Goal: Information Seeking & Learning: Learn about a topic

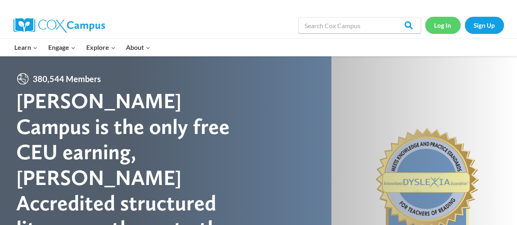
click at [440, 23] on link "Log In" at bounding box center [443, 25] width 36 height 17
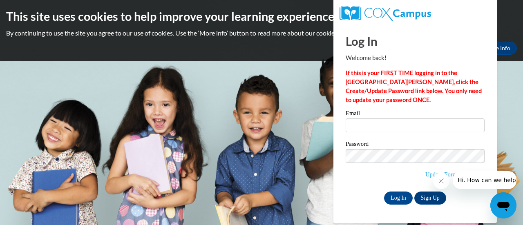
click at [437, 134] on div "Email" at bounding box center [415, 124] width 139 height 28
click at [436, 130] on input "Email" at bounding box center [415, 126] width 139 height 14
type input "[EMAIL_ADDRESS][DOMAIN_NAME]"
click at [390, 184] on div "Email mheiman@altoona.k12.wi.us Password Update/Forgot Password Log In Sign Up …" at bounding box center [415, 157] width 139 height 94
click at [392, 195] on input "Log In" at bounding box center [398, 198] width 29 height 13
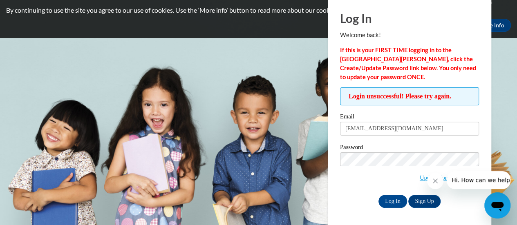
click at [350, 198] on div "Log In Sign Up" at bounding box center [409, 201] width 139 height 13
click at [437, 180] on icon "Close message from company" at bounding box center [435, 181] width 7 height 7
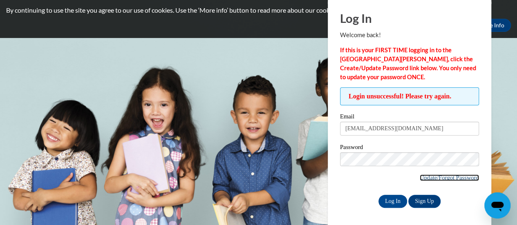
click at [445, 177] on link "Update/Forgot Password" at bounding box center [449, 178] width 59 height 7
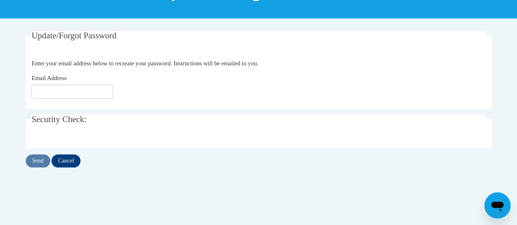
scroll to position [137, 0]
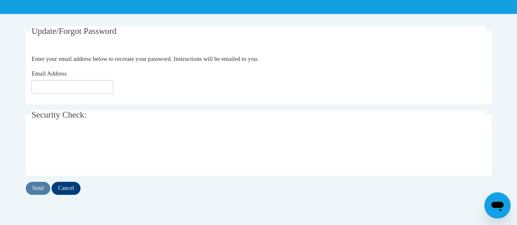
click at [89, 94] on fieldset "Update/Forgot Password Please enter your email address Enter your email address…" at bounding box center [259, 66] width 466 height 78
click at [92, 91] on input "Email Address" at bounding box center [72, 87] width 82 height 14
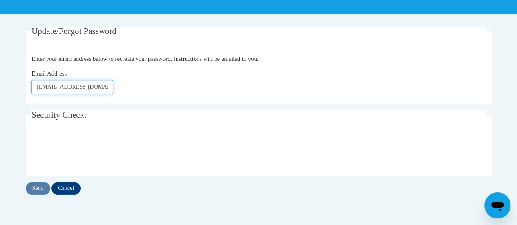
scroll to position [0, 1]
type input "[EMAIL_ADDRESS][DOMAIN_NAME]"
click at [47, 191] on input "Send" at bounding box center [38, 188] width 25 height 13
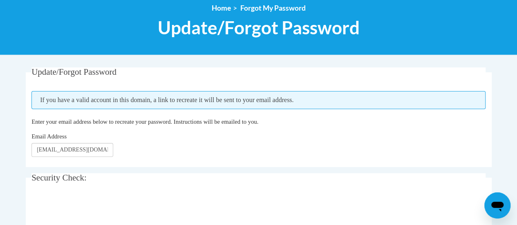
scroll to position [150, 0]
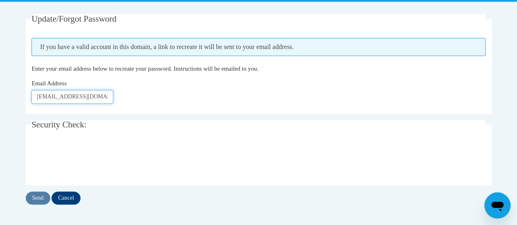
click at [78, 101] on input "[EMAIL_ADDRESS][DOMAIN_NAME]" at bounding box center [72, 97] width 82 height 14
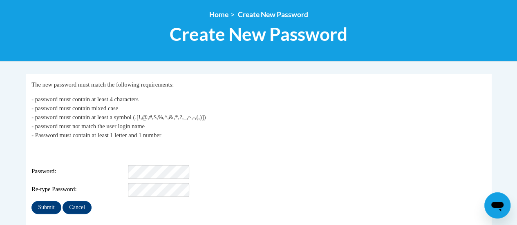
scroll to position [91, 0]
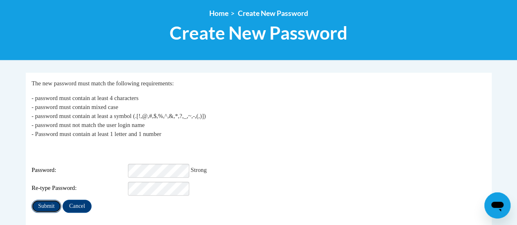
click at [52, 200] on input "Submit" at bounding box center [45, 206] width 29 height 13
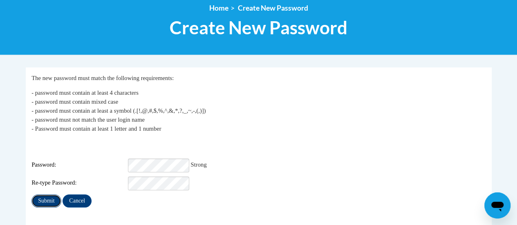
scroll to position [97, 0]
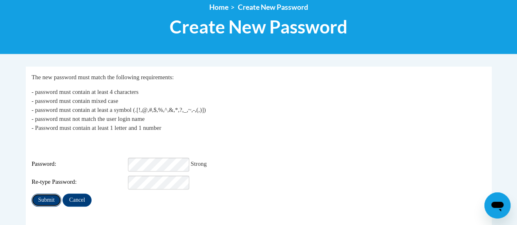
click at [54, 197] on input "Submit" at bounding box center [45, 200] width 29 height 13
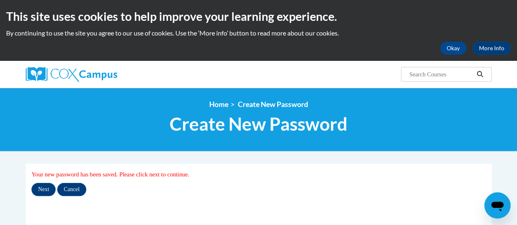
scroll to position [7, 0]
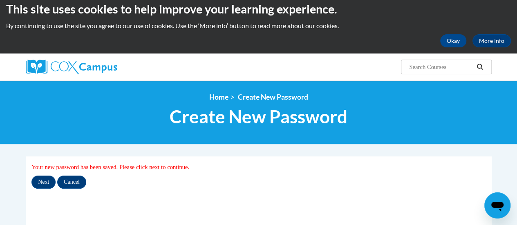
click at [32, 173] on div "My Password Your new password has been saved. Please click next to continue. Ne…" at bounding box center [258, 176] width 454 height 26
click at [45, 181] on input "Next" at bounding box center [43, 182] width 24 height 13
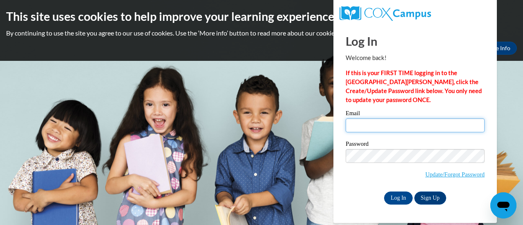
type input "[EMAIL_ADDRESS][DOMAIN_NAME]"
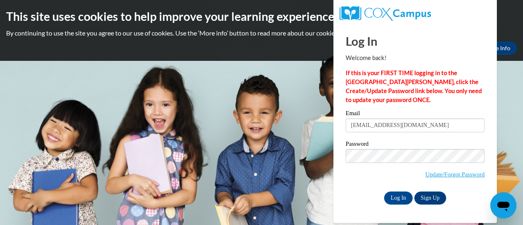
click at [368, 185] on div "Password Update/Forgot Password" at bounding box center [415, 165] width 139 height 48
click at [407, 203] on input "Log In" at bounding box center [398, 198] width 29 height 13
click at [402, 197] on input "Log In" at bounding box center [398, 198] width 29 height 13
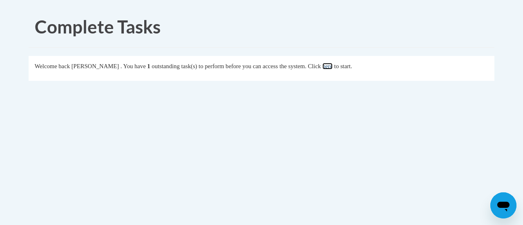
click at [333, 65] on link "here" at bounding box center [328, 66] width 10 height 7
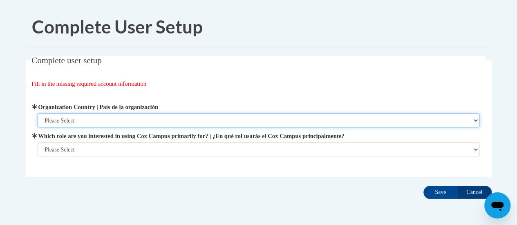
click at [211, 119] on select "Please Select [GEOGRAPHIC_DATA] | [GEOGRAPHIC_DATA] Outside of [GEOGRAPHIC_DATA…" at bounding box center [259, 121] width 442 height 14
select select "ad49bcad-a171-4b2e-b99c-48b446064914"
click at [38, 114] on select "Please Select [GEOGRAPHIC_DATA] | [GEOGRAPHIC_DATA] Outside of [GEOGRAPHIC_DATA…" at bounding box center [259, 121] width 442 height 14
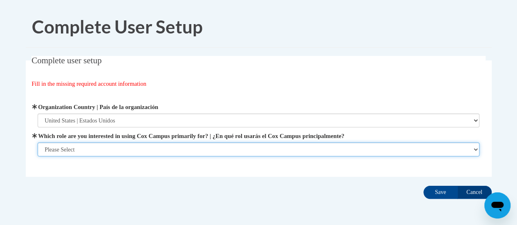
click at [198, 150] on select "Please Select College/University | Colegio/Universidad Community/Nonprofit Part…" at bounding box center [259, 150] width 442 height 14
click at [38, 157] on select "Please Select College/University | Colegio/Universidad Community/Nonprofit Part…" at bounding box center [259, 150] width 442 height 14
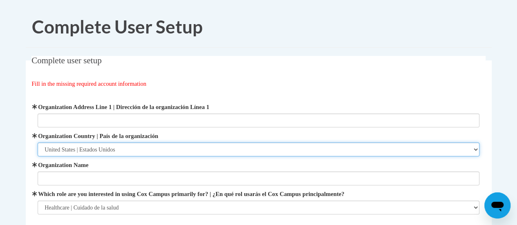
click at [149, 153] on select "Please Select [GEOGRAPHIC_DATA] | [GEOGRAPHIC_DATA] Outside of [GEOGRAPHIC_DATA…" at bounding box center [259, 150] width 442 height 14
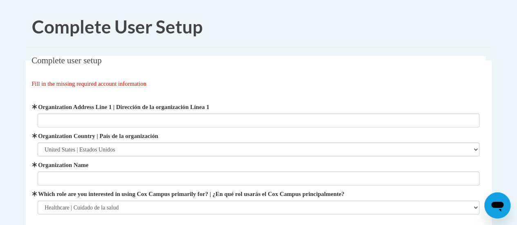
click at [1, 146] on body "Complete User Setup Complete user setup Fill in the missing required account in…" at bounding box center [258, 157] width 517 height 315
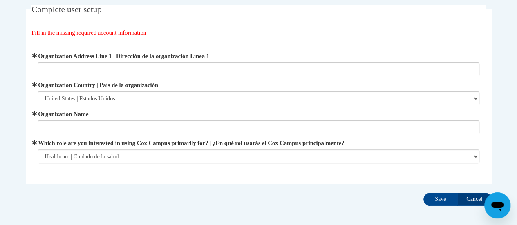
scroll to position [61, 0]
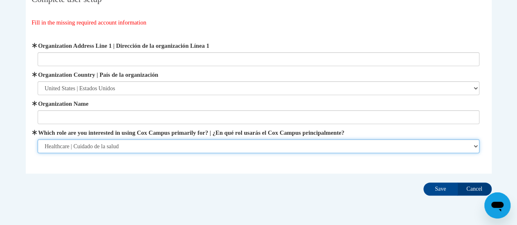
click at [54, 150] on select "Please Select College/University | Colegio/Universidad Community/Nonprofit Part…" at bounding box center [259, 146] width 442 height 14
select select "fbf2d438-af2f-41f8-98f1-81c410e29de3"
click at [38, 139] on select "Please Select College/University | Colegio/Universidad Community/Nonprofit Part…" at bounding box center [259, 146] width 442 height 14
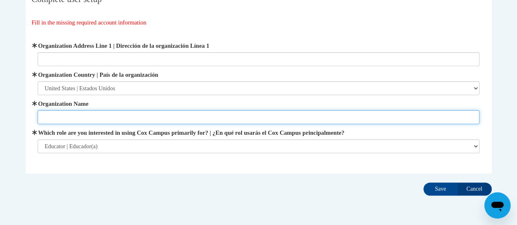
click at [99, 119] on input "Organization Name" at bounding box center [259, 117] width 442 height 14
type input "W"
type input "School [GEOGRAPHIC_DATA]"
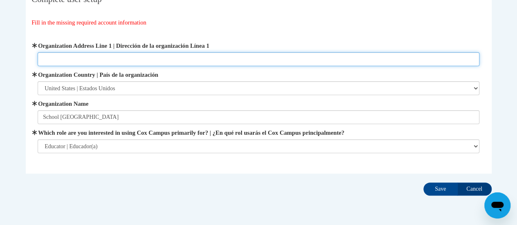
click at [75, 64] on input "Organization Address Line 1 | Dirección de la organización Línea 1" at bounding box center [259, 59] width 442 height 14
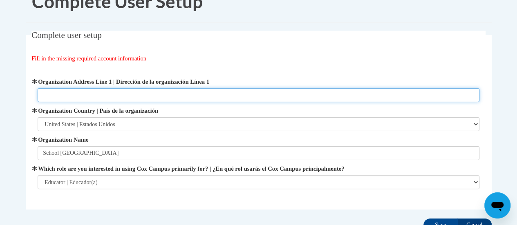
scroll to position [0, 0]
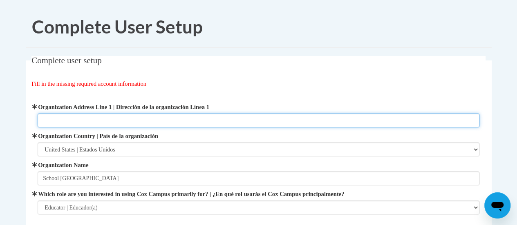
click at [54, 125] on input "Organization Address Line 1 | Dirección de la organización Línea 1" at bounding box center [259, 121] width 442 height 14
paste input "157 Bartlett Ave, Co Hwy KB, Altoona, WI 54720"
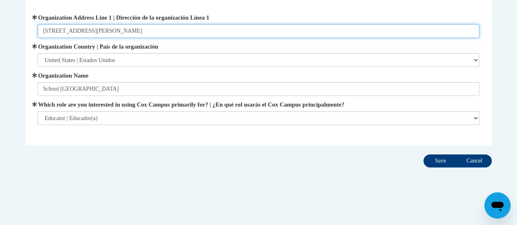
type input "157 Bartlett Ave, Co Hwy KB, Altoona, WI 54720"
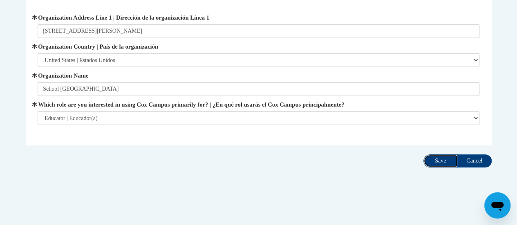
click at [428, 159] on input "Save" at bounding box center [441, 161] width 34 height 13
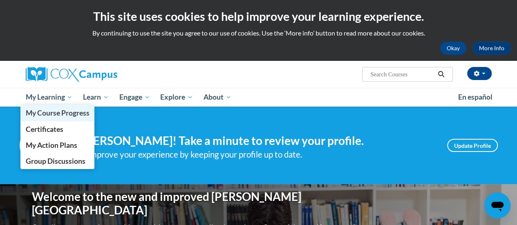
scroll to position [1, 0]
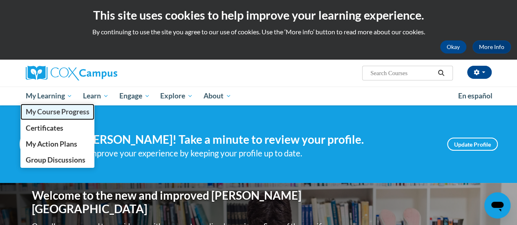
click at [76, 111] on span "My Course Progress" at bounding box center [57, 112] width 64 height 9
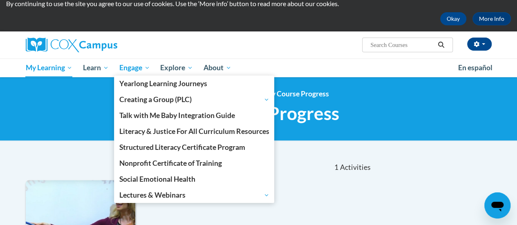
scroll to position [32, 0]
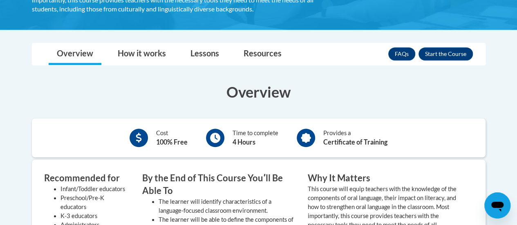
scroll to position [206, 0]
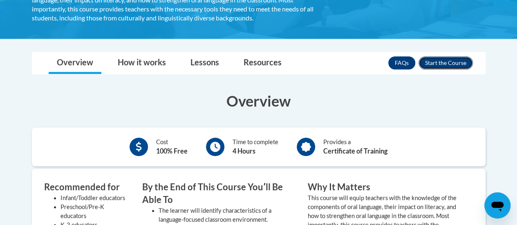
click at [448, 62] on button "Enroll" at bounding box center [446, 62] width 54 height 13
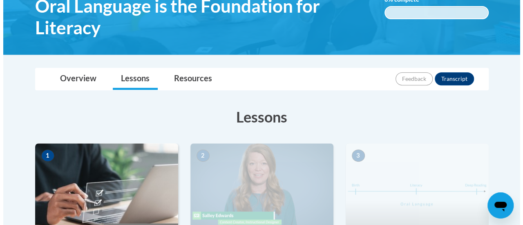
scroll to position [278, 0]
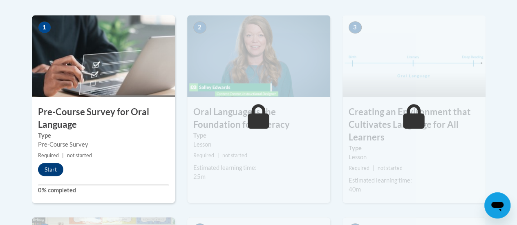
click at [48, 174] on button "Start" at bounding box center [50, 169] width 25 height 13
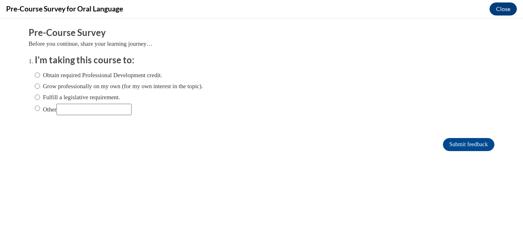
scroll to position [0, 0]
drag, startPoint x: 61, startPoint y: 69, endPoint x: 49, endPoint y: 72, distance: 12.5
click at [49, 72] on div "Obtain required Professional Development credit. Grow professionally on my own …" at bounding box center [119, 93] width 168 height 53
click at [52, 90] on label "Grow professionally on my own (for my own interest in the topic)." at bounding box center [119, 86] width 168 height 9
click at [40, 90] on input "Grow professionally on my own (for my own interest in the topic)." at bounding box center [37, 86] width 5 height 9
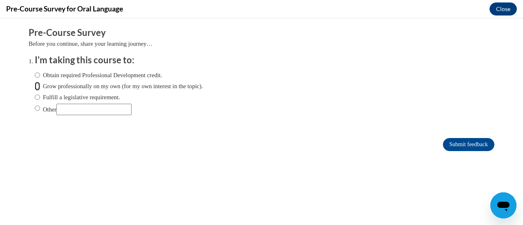
radio input "true"
click at [73, 74] on label "Obtain required Professional Development credit." at bounding box center [99, 75] width 128 height 9
click at [40, 74] on input "Obtain required Professional Development credit." at bounding box center [37, 75] width 5 height 9
radio input "true"
click at [466, 144] on input "Submit feedback" at bounding box center [469, 144] width 52 height 13
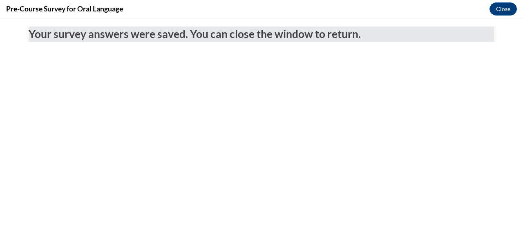
click at [339, 142] on body "Your survey answers were saved. You can close the window to return." at bounding box center [261, 121] width 523 height 207
click at [511, 9] on button "Close" at bounding box center [503, 8] width 27 height 13
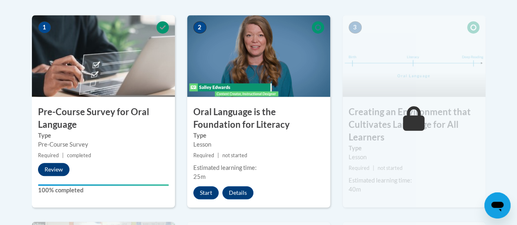
click at [65, 174] on button "Review" at bounding box center [53, 169] width 31 height 13
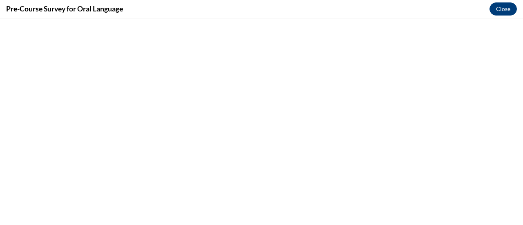
click at [505, 15] on button "Close" at bounding box center [503, 8] width 27 height 13
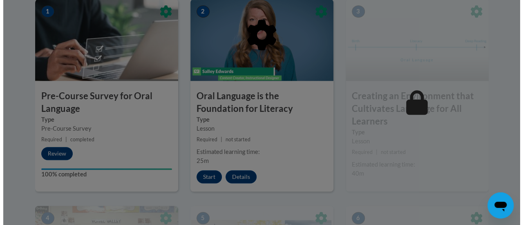
scroll to position [294, 0]
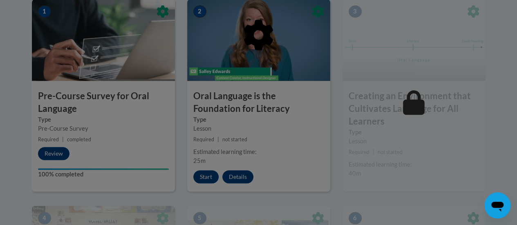
click at [212, 177] on div at bounding box center [258, 112] width 517 height 225
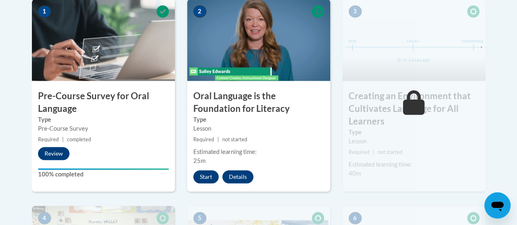
click at [195, 177] on button "Start" at bounding box center [205, 177] width 25 height 13
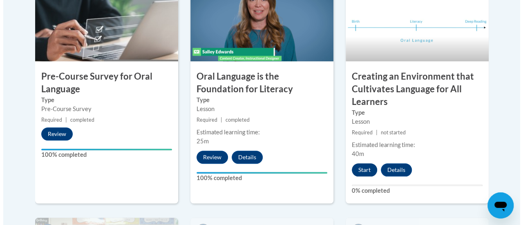
scroll to position [314, 0]
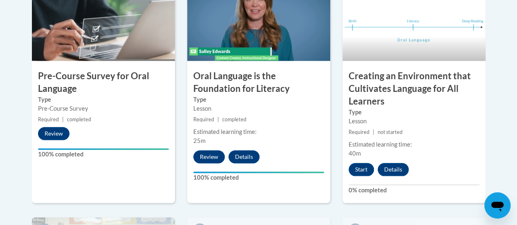
click at [339, 153] on div "3 Creating an Environment that Cultivates Language for All Learners Type Lesson…" at bounding box center [414, 98] width 155 height 238
click at [364, 167] on button "Start" at bounding box center [361, 169] width 25 height 13
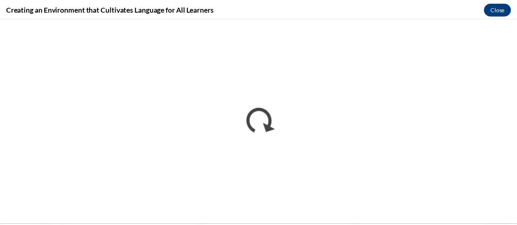
scroll to position [0, 0]
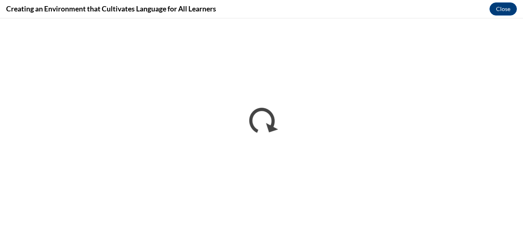
click at [464, 9] on div "Creating an Environment that Cultivates Language for All Learners Close" at bounding box center [261, 9] width 523 height 18
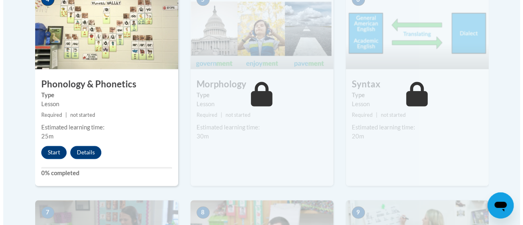
scroll to position [536, 0]
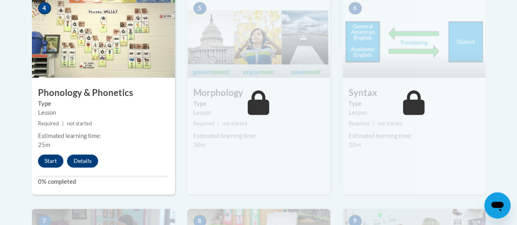
click at [57, 166] on button "Start" at bounding box center [50, 161] width 25 height 13
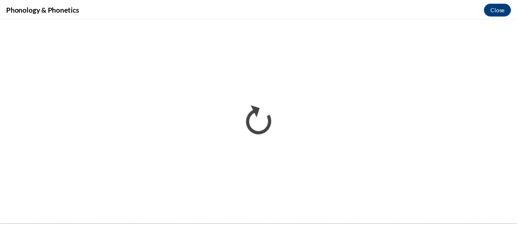
scroll to position [0, 0]
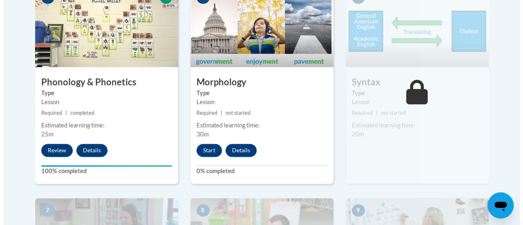
scroll to position [547, 0]
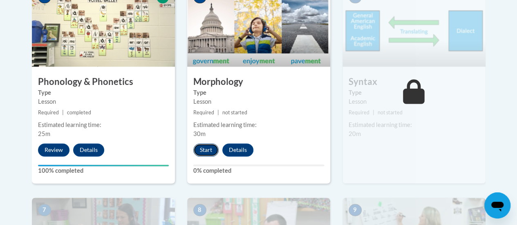
drag, startPoint x: 341, startPoint y: 142, endPoint x: 206, endPoint y: 148, distance: 134.2
click at [206, 148] on button "Start" at bounding box center [205, 150] width 25 height 13
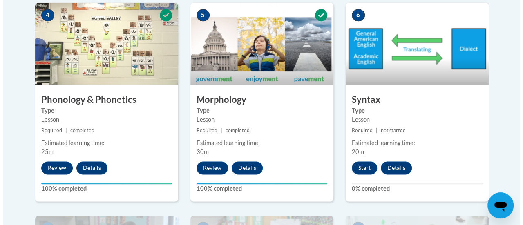
scroll to position [530, 0]
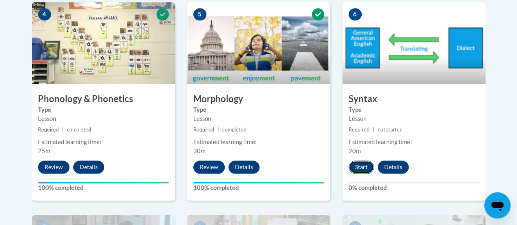
click at [362, 166] on button "Start" at bounding box center [361, 167] width 25 height 13
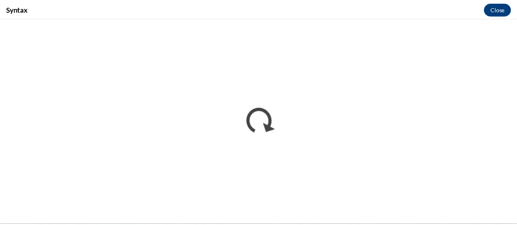
scroll to position [0, 0]
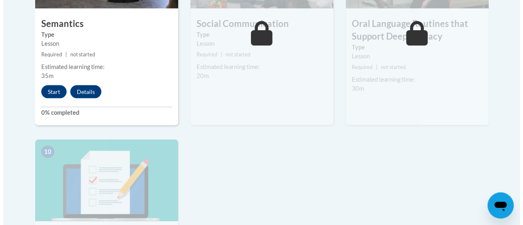
scroll to position [823, 0]
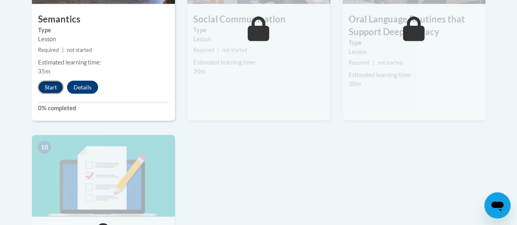
click at [50, 86] on button "Start" at bounding box center [50, 87] width 25 height 13
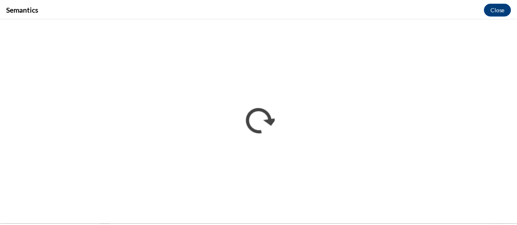
scroll to position [0, 0]
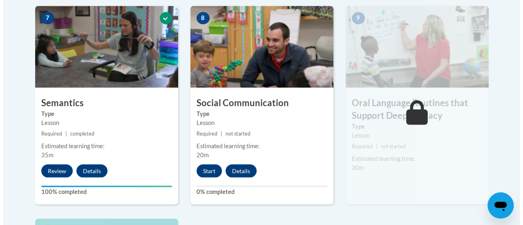
scroll to position [738, 0]
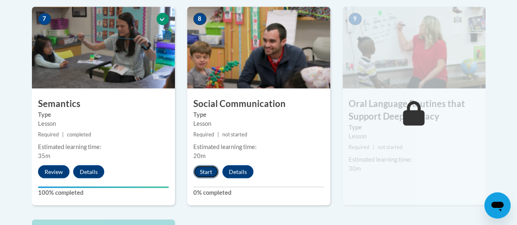
click at [209, 167] on button "Start" at bounding box center [205, 171] width 25 height 13
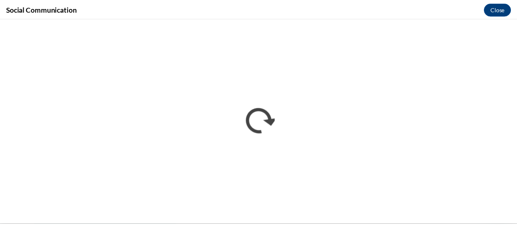
scroll to position [0, 0]
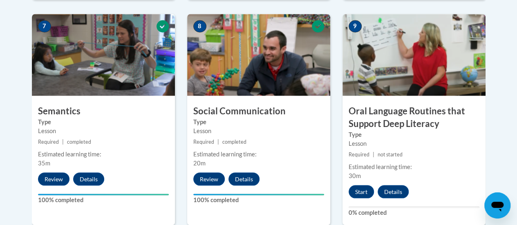
scroll to position [792, 0]
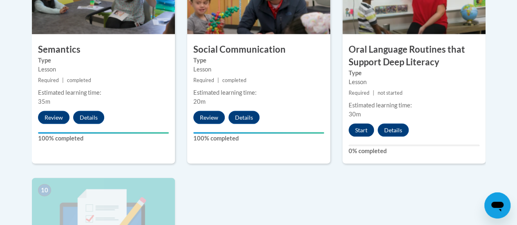
click at [365, 136] on div "9 Oral Language Routines that Support Deep Literacy Type Lesson Required | not …" at bounding box center [414, 58] width 143 height 211
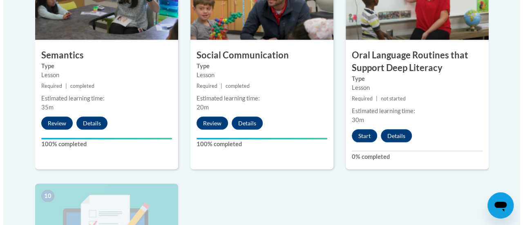
scroll to position [788, 0]
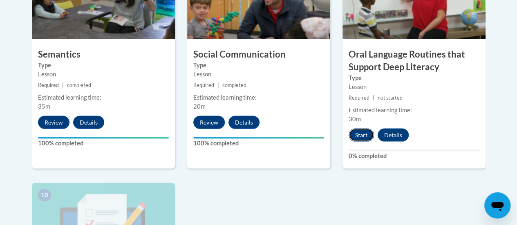
click at [359, 138] on button "Start" at bounding box center [361, 135] width 25 height 13
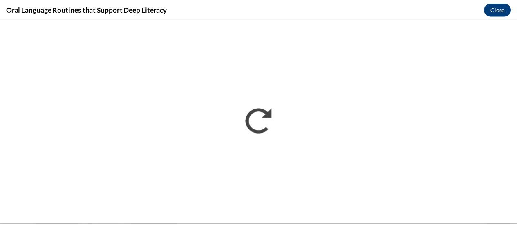
scroll to position [0, 0]
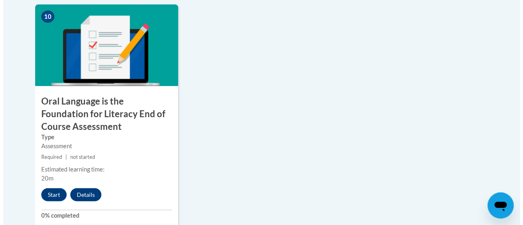
scroll to position [967, 0]
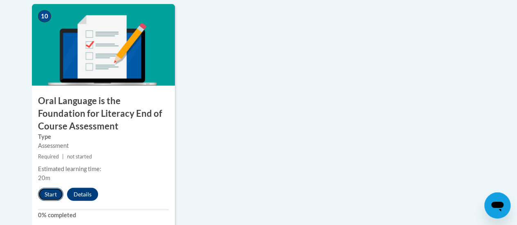
click at [58, 191] on button "Start" at bounding box center [50, 194] width 25 height 13
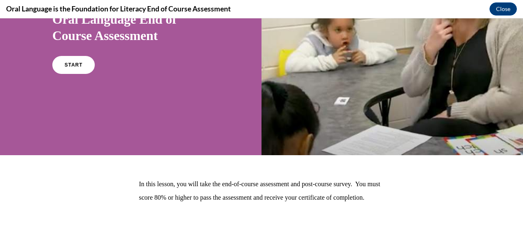
scroll to position [0, 0]
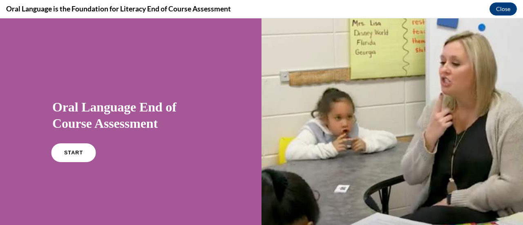
click at [61, 153] on link "START" at bounding box center [73, 153] width 45 height 19
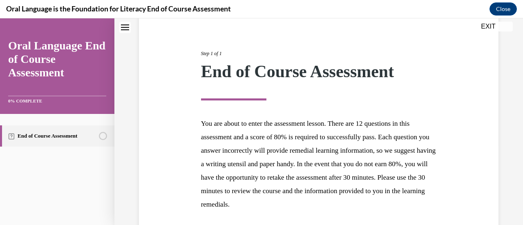
scroll to position [150, 0]
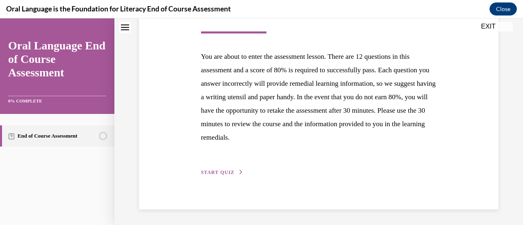
click at [219, 180] on div "Step 1 of 1 End of Course Assessment You are about to enter the assessment less…" at bounding box center [319, 70] width 360 height 278
click at [220, 175] on span "START QUIZ" at bounding box center [218, 173] width 34 height 6
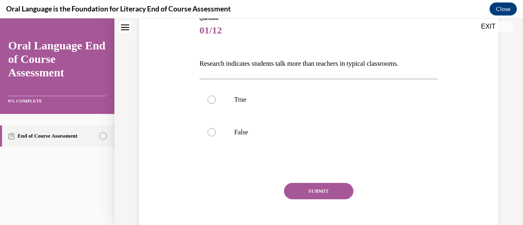
scroll to position [67, 0]
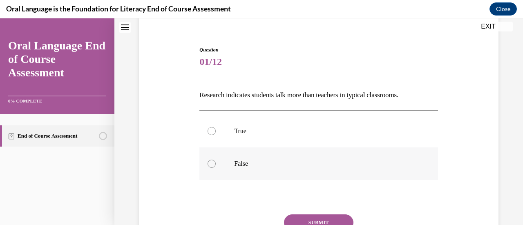
click at [238, 161] on p "False" at bounding box center [325, 164] width 183 height 8
click at [216, 161] on input "False" at bounding box center [212, 164] width 8 height 8
radio input "true"
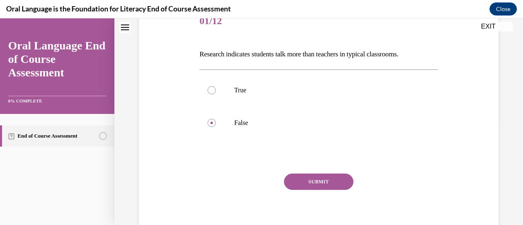
click at [291, 184] on button "SUBMIT" at bounding box center [319, 182] width 70 height 16
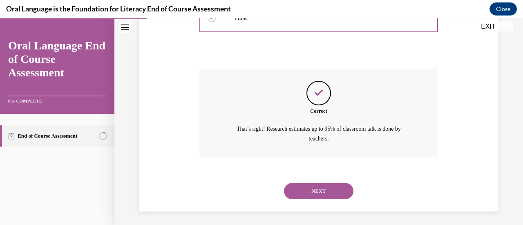
scroll to position [215, 0]
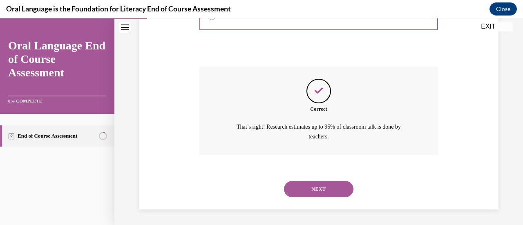
click at [312, 183] on button "NEXT" at bounding box center [319, 189] width 70 height 16
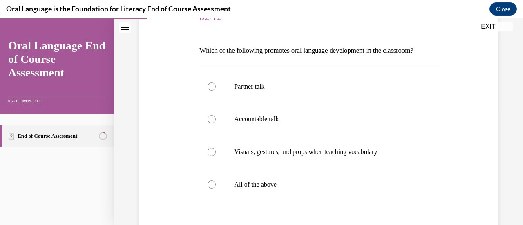
scroll to position [113, 0]
click at [304, 183] on p "All of the above" at bounding box center [325, 184] width 183 height 8
click at [216, 183] on input "All of the above" at bounding box center [212, 184] width 8 height 8
radio input "true"
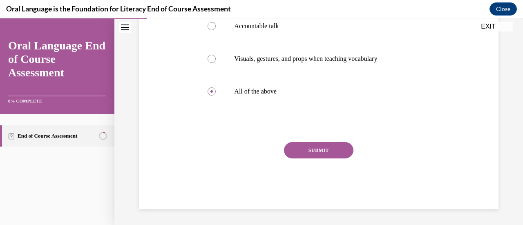
click at [325, 155] on button "SUBMIT" at bounding box center [319, 150] width 70 height 16
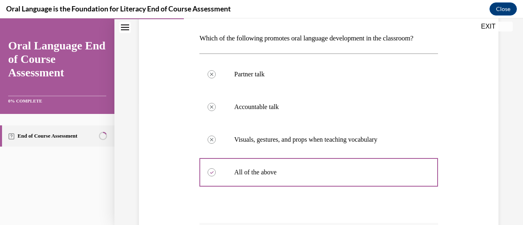
scroll to position [272, 0]
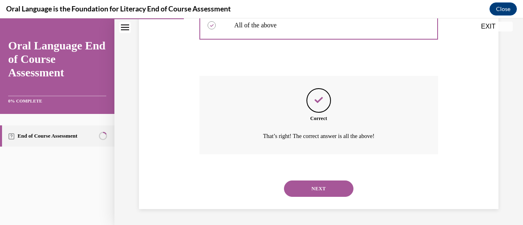
click at [318, 183] on button "NEXT" at bounding box center [319, 189] width 70 height 16
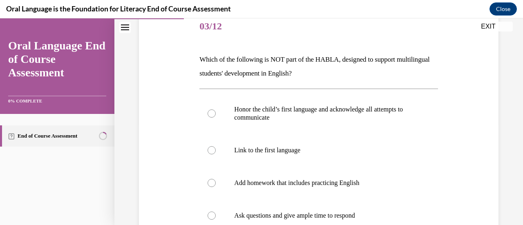
scroll to position [110, 0]
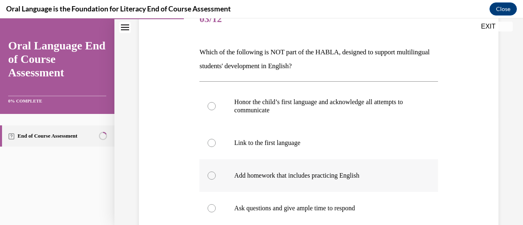
click at [296, 174] on p "Add homework that includes practicing English" at bounding box center [325, 176] width 183 height 8
click at [216, 174] on input "Add homework that includes practicing English" at bounding box center [212, 176] width 8 height 8
radio input "true"
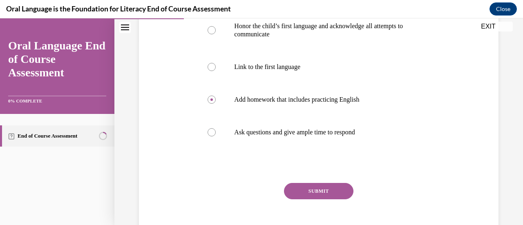
click at [312, 193] on button "SUBMIT" at bounding box center [319, 191] width 70 height 16
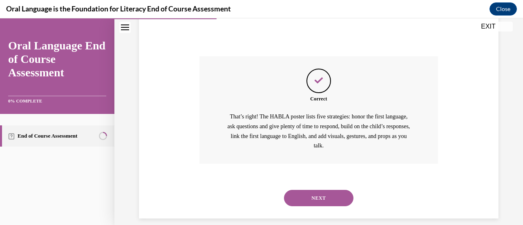
scroll to position [323, 0]
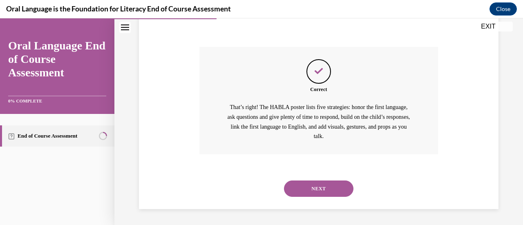
click at [312, 193] on button "NEXT" at bounding box center [319, 189] width 70 height 16
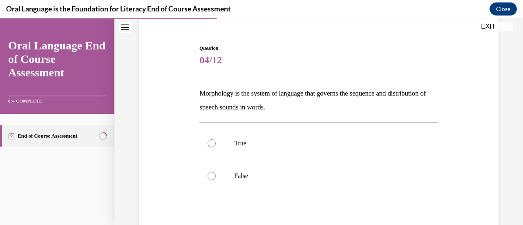
scroll to position [70, 0]
click at [333, 144] on p "True" at bounding box center [325, 143] width 183 height 8
click at [216, 144] on input "True" at bounding box center [212, 143] width 8 height 8
radio input "true"
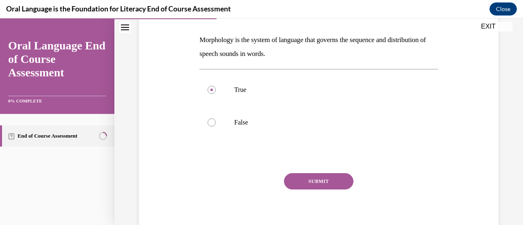
click at [325, 177] on button "SUBMIT" at bounding box center [319, 181] width 70 height 16
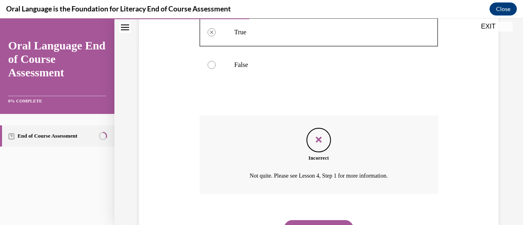
scroll to position [177, 0]
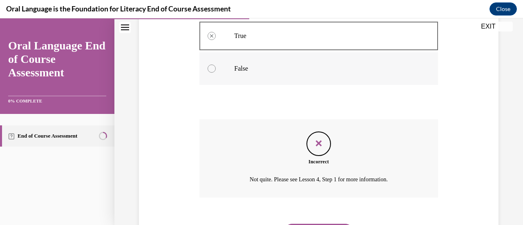
click at [255, 76] on label "False" at bounding box center [319, 68] width 238 height 33
click at [261, 86] on div "True Incorrectly selected False" at bounding box center [319, 52] width 238 height 74
click at [259, 80] on label "False" at bounding box center [319, 68] width 238 height 33
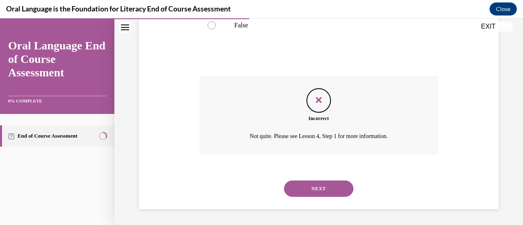
click at [311, 187] on button "NEXT" at bounding box center [319, 189] width 70 height 16
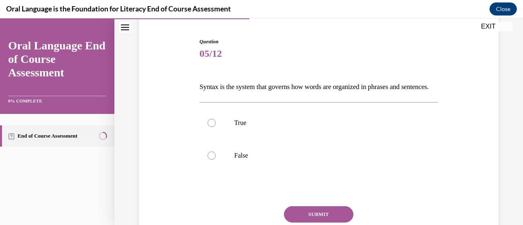
scroll to position [76, 0]
click at [321, 127] on p "True" at bounding box center [325, 123] width 183 height 8
click at [216, 127] on input "True" at bounding box center [212, 123] width 8 height 8
radio input "true"
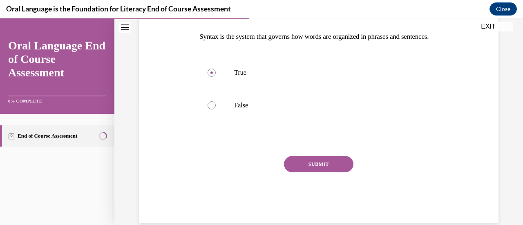
click at [314, 173] on button "SUBMIT" at bounding box center [319, 164] width 70 height 16
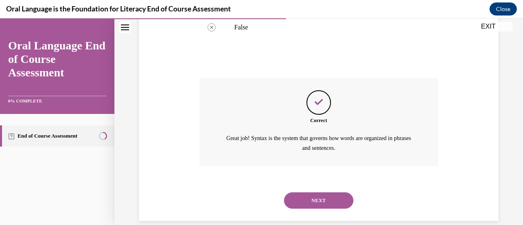
scroll to position [229, 0]
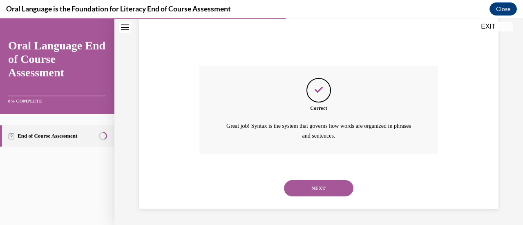
click at [308, 188] on button "NEXT" at bounding box center [319, 188] width 70 height 16
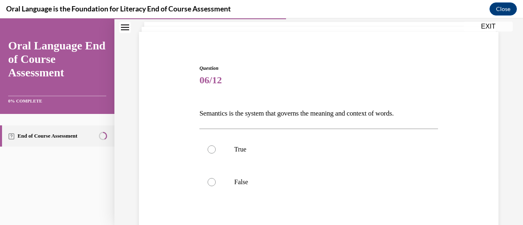
scroll to position [50, 0]
click at [314, 149] on p "True" at bounding box center [325, 148] width 183 height 8
click at [216, 149] on input "True" at bounding box center [212, 148] width 8 height 8
radio input "true"
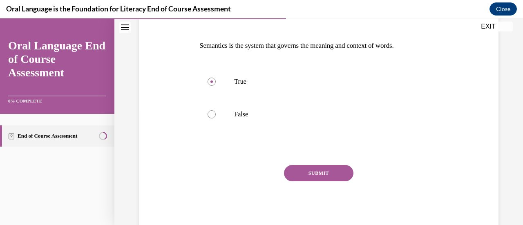
click at [319, 171] on button "SUBMIT" at bounding box center [319, 173] width 70 height 16
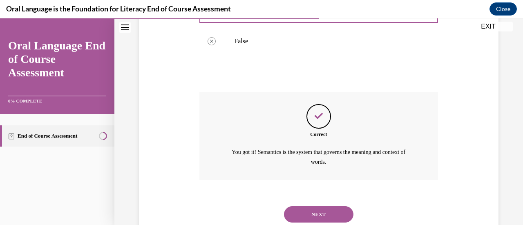
scroll to position [215, 0]
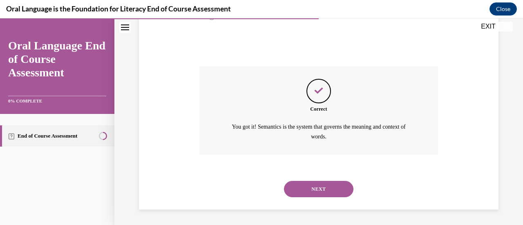
click at [330, 179] on div "NEXT" at bounding box center [319, 189] width 238 height 33
click at [329, 184] on button "NEXT" at bounding box center [319, 189] width 70 height 16
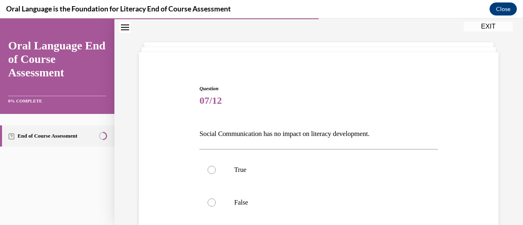
scroll to position [56, 0]
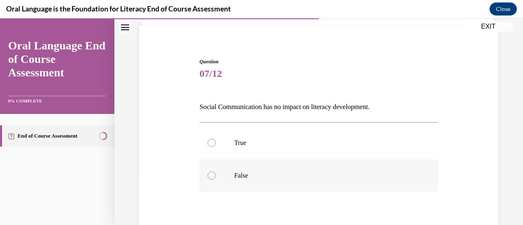
click at [319, 179] on p "False" at bounding box center [325, 176] width 183 height 8
click at [216, 179] on input "False" at bounding box center [212, 176] width 8 height 8
radio input "true"
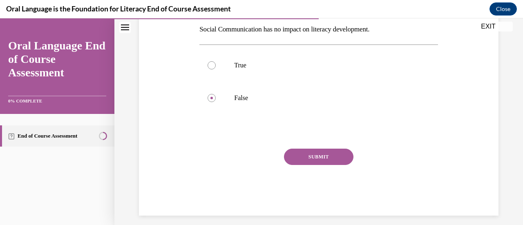
click at [331, 162] on button "SUBMIT" at bounding box center [319, 157] width 70 height 16
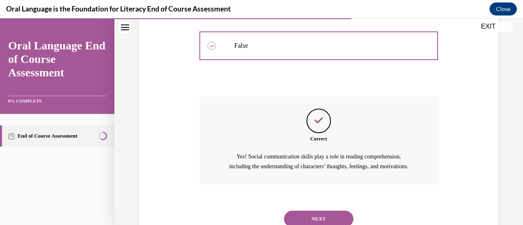
scroll to position [225, 0]
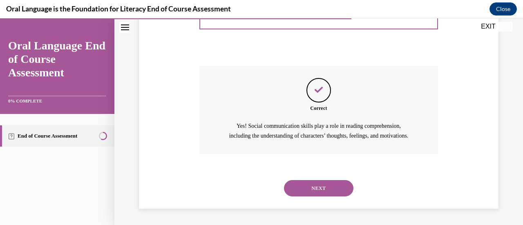
click at [303, 193] on button "NEXT" at bounding box center [319, 188] width 70 height 16
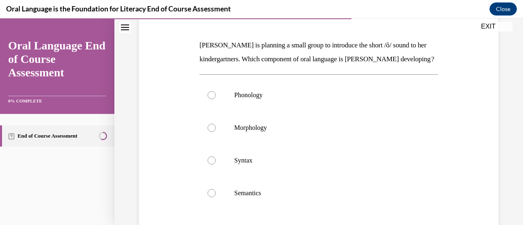
scroll to position [117, 0]
click at [343, 100] on p "Phonology" at bounding box center [325, 96] width 183 height 8
click at [216, 100] on input "Phonology" at bounding box center [212, 96] width 8 height 8
radio input "true"
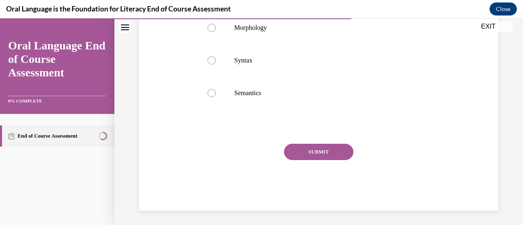
click at [331, 160] on button "SUBMIT" at bounding box center [319, 152] width 70 height 16
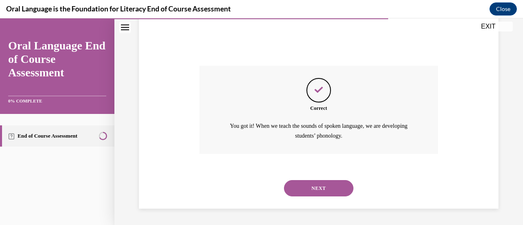
scroll to position [309, 0]
click at [323, 186] on button "NEXT" at bounding box center [319, 188] width 70 height 16
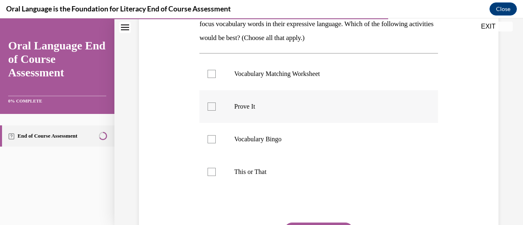
scroll to position [153, 0]
click at [346, 104] on p "Prove It" at bounding box center [325, 106] width 183 height 8
click at [216, 104] on input "Prove It" at bounding box center [212, 106] width 8 height 8
checkbox input "true"
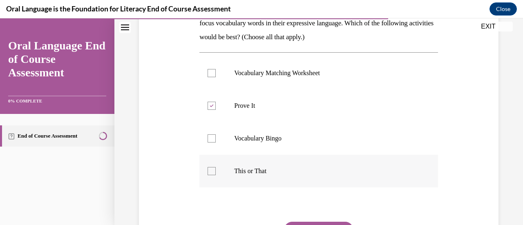
click at [318, 173] on p "This or That" at bounding box center [325, 171] width 183 height 8
click at [216, 173] on input "This or That" at bounding box center [212, 171] width 8 height 8
checkbox input "true"
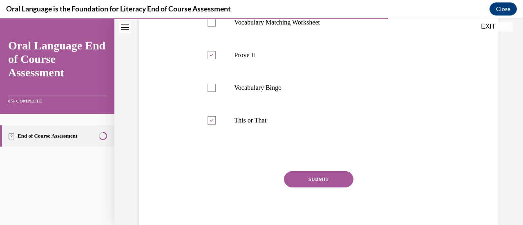
click at [321, 178] on button "SUBMIT" at bounding box center [319, 179] width 70 height 16
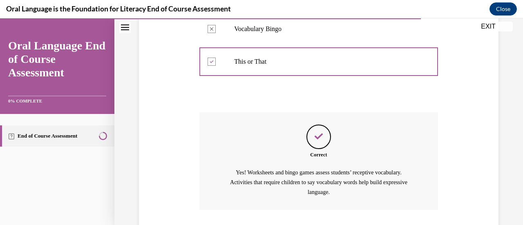
scroll to position [319, 0]
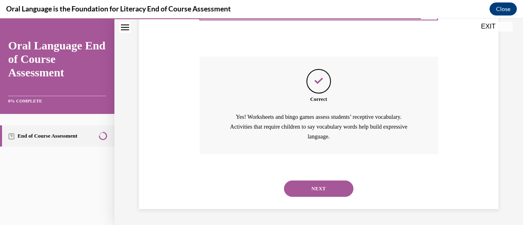
click at [321, 189] on button "NEXT" at bounding box center [319, 189] width 70 height 16
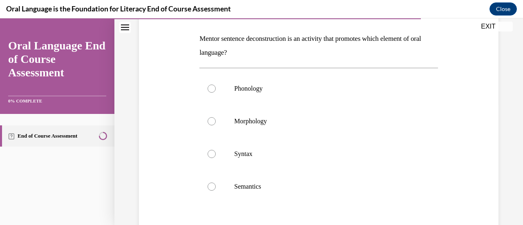
scroll to position [132, 0]
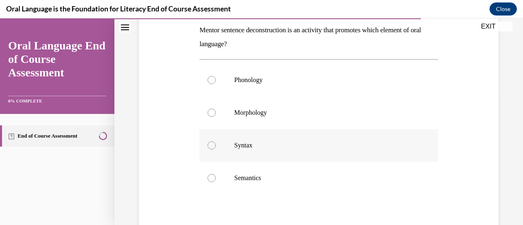
click at [285, 148] on p "Syntax" at bounding box center [325, 145] width 183 height 8
click at [216, 148] on input "Syntax" at bounding box center [212, 145] width 8 height 8
radio input "true"
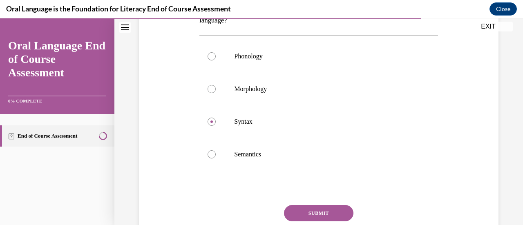
click at [299, 207] on button "SUBMIT" at bounding box center [319, 213] width 70 height 16
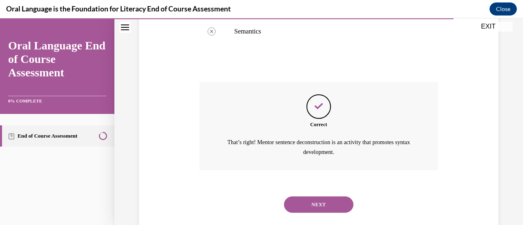
scroll to position [295, 0]
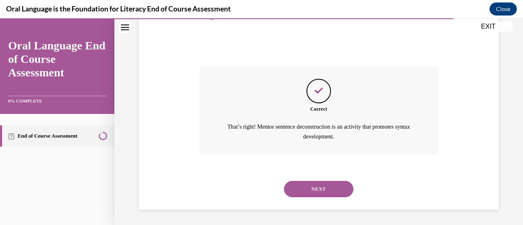
click at [296, 192] on button "NEXT" at bounding box center [319, 189] width 70 height 16
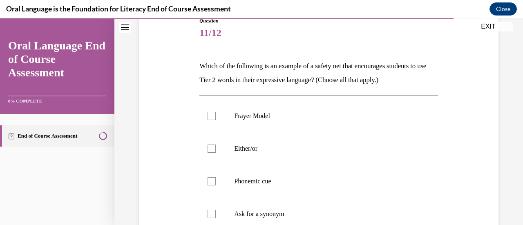
scroll to position [122, 0]
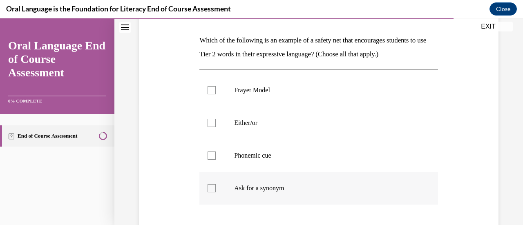
click at [284, 195] on label "Ask for a synonym" at bounding box center [319, 188] width 238 height 33
click at [216, 193] on input "Ask for a synonym" at bounding box center [212, 188] width 8 height 8
checkbox input "true"
click at [278, 135] on label "Either/or" at bounding box center [319, 123] width 238 height 33
click at [216, 127] on input "Either/or" at bounding box center [212, 123] width 8 height 8
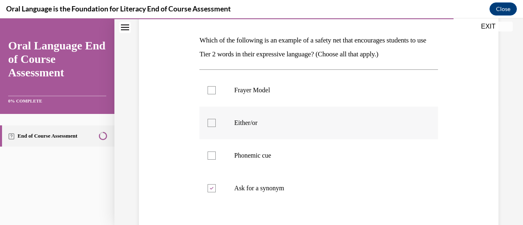
checkbox input "true"
click at [279, 154] on p "Phonemic cue" at bounding box center [325, 156] width 183 height 8
click at [216, 154] on input "Phonemic cue" at bounding box center [212, 156] width 8 height 8
checkbox input "true"
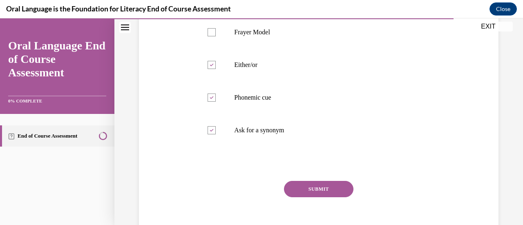
click at [300, 190] on button "SUBMIT" at bounding box center [319, 189] width 70 height 16
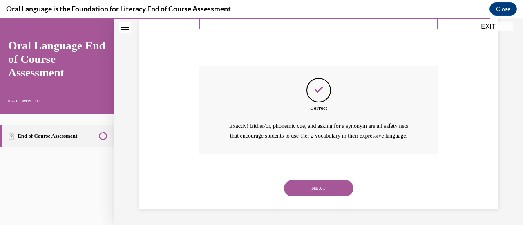
scroll to position [305, 0]
click at [318, 195] on button "NEXT" at bounding box center [319, 188] width 70 height 16
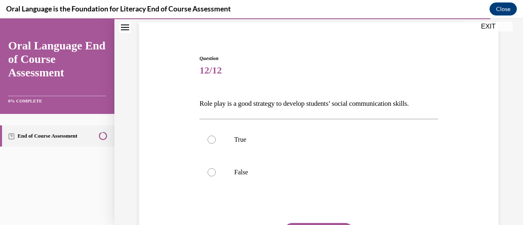
scroll to position [79, 0]
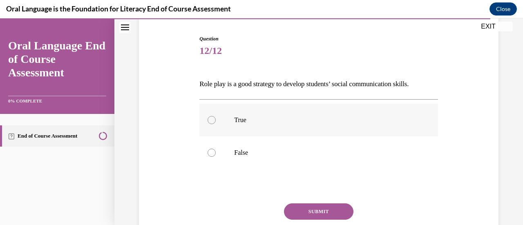
click at [301, 123] on p "True" at bounding box center [325, 120] width 183 height 8
click at [216, 123] on input "True" at bounding box center [212, 120] width 8 height 8
radio input "true"
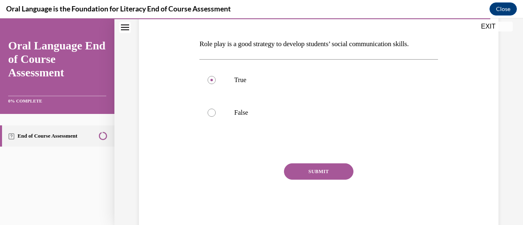
click at [326, 174] on button "SUBMIT" at bounding box center [319, 172] width 70 height 16
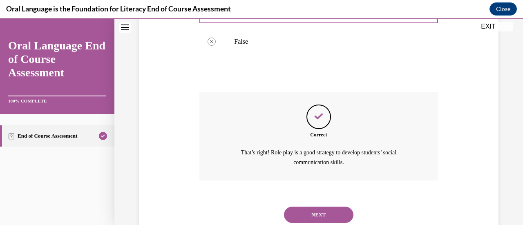
scroll to position [215, 0]
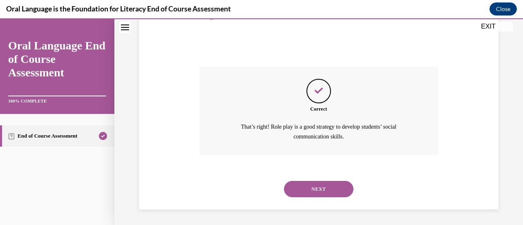
click at [318, 191] on button "NEXT" at bounding box center [319, 189] width 70 height 16
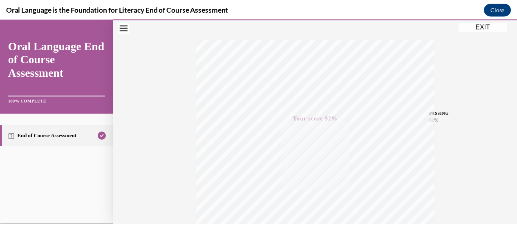
scroll to position [117, 0]
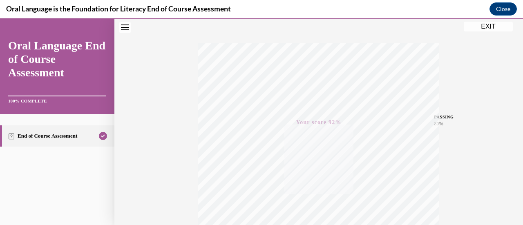
click at [474, 26] on button "EXIT" at bounding box center [488, 27] width 49 height 10
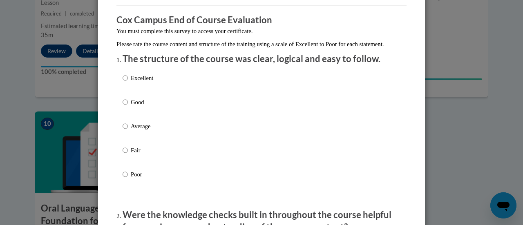
scroll to position [71, 0]
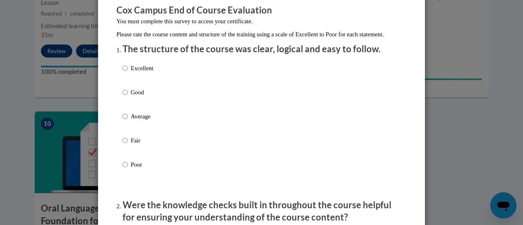
click at [139, 97] on p "Good" at bounding box center [142, 92] width 22 height 9
click at [128, 97] on input "Good" at bounding box center [125, 92] width 5 height 9
radio input "true"
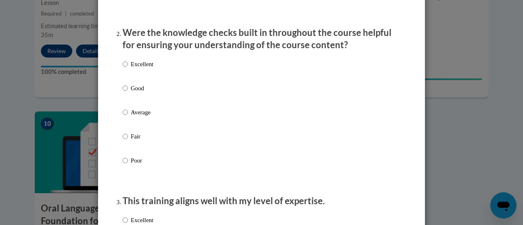
scroll to position [254, 0]
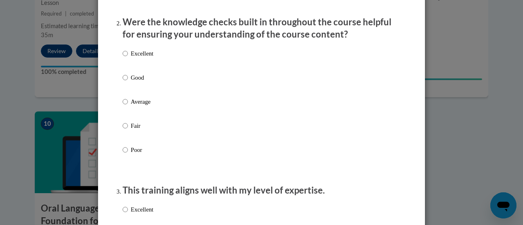
click at [134, 92] on label "Good" at bounding box center [138, 84] width 31 height 22
click at [128, 82] on input "Good" at bounding box center [125, 77] width 5 height 9
radio input "true"
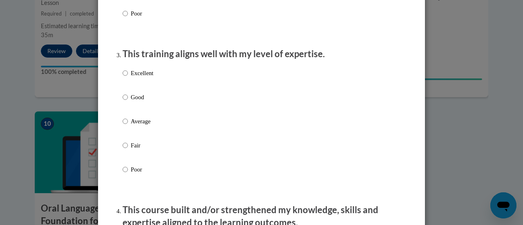
scroll to position [393, 0]
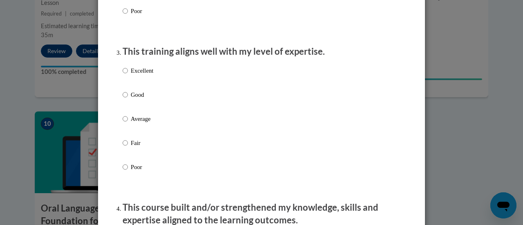
click at [142, 112] on label "Good" at bounding box center [138, 101] width 31 height 22
click at [128, 99] on input "Good" at bounding box center [125, 94] width 5 height 9
radio input "true"
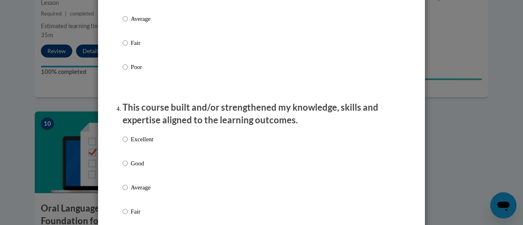
click at [141, 179] on label "Good" at bounding box center [138, 170] width 31 height 22
click at [128, 168] on input "Good" at bounding box center [125, 163] width 5 height 9
radio input "true"
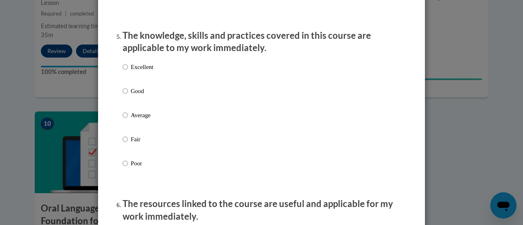
scroll to position [764, 0]
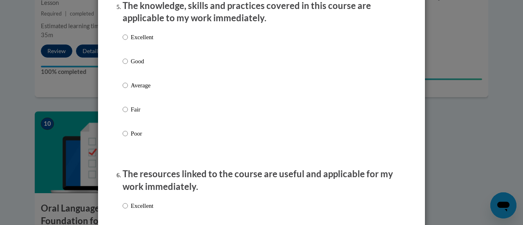
click at [132, 79] on label "Good" at bounding box center [138, 68] width 31 height 22
click at [128, 66] on input "Good" at bounding box center [125, 61] width 5 height 9
radio input "true"
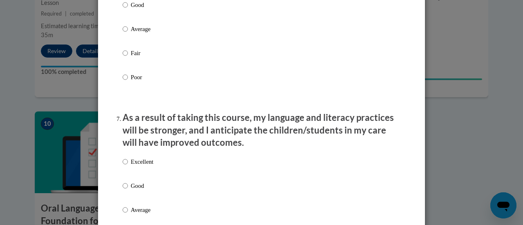
click at [137, 9] on p "Good" at bounding box center [142, 4] width 22 height 9
click at [128, 9] on input "Good" at bounding box center [125, 4] width 5 height 9
radio input "true"
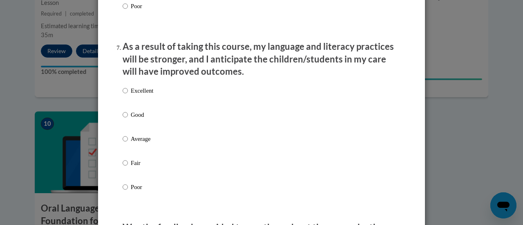
click at [132, 128] on label "Good" at bounding box center [138, 121] width 31 height 22
click at [128, 119] on input "Good" at bounding box center [125, 114] width 5 height 9
radio input "true"
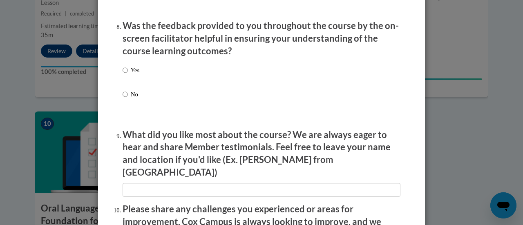
scroll to position [1288, 0]
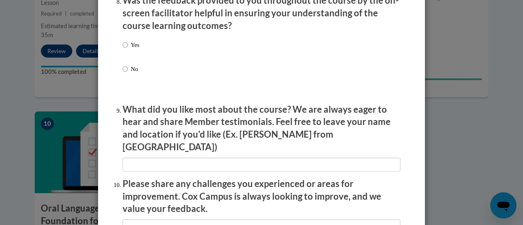
click at [137, 49] on p "Yes" at bounding box center [135, 44] width 9 height 9
click at [128, 49] on input "Yes" at bounding box center [125, 44] width 5 height 9
radio input "true"
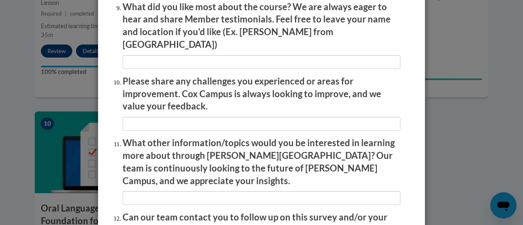
scroll to position [1475, 0]
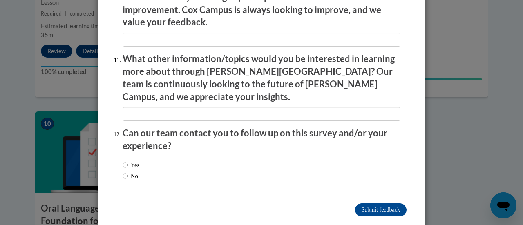
click at [205, 157] on div "Yes No" at bounding box center [262, 172] width 278 height 31
click at [384, 204] on input "Submit feedback" at bounding box center [381, 210] width 52 height 13
